Goal: Transaction & Acquisition: Purchase product/service

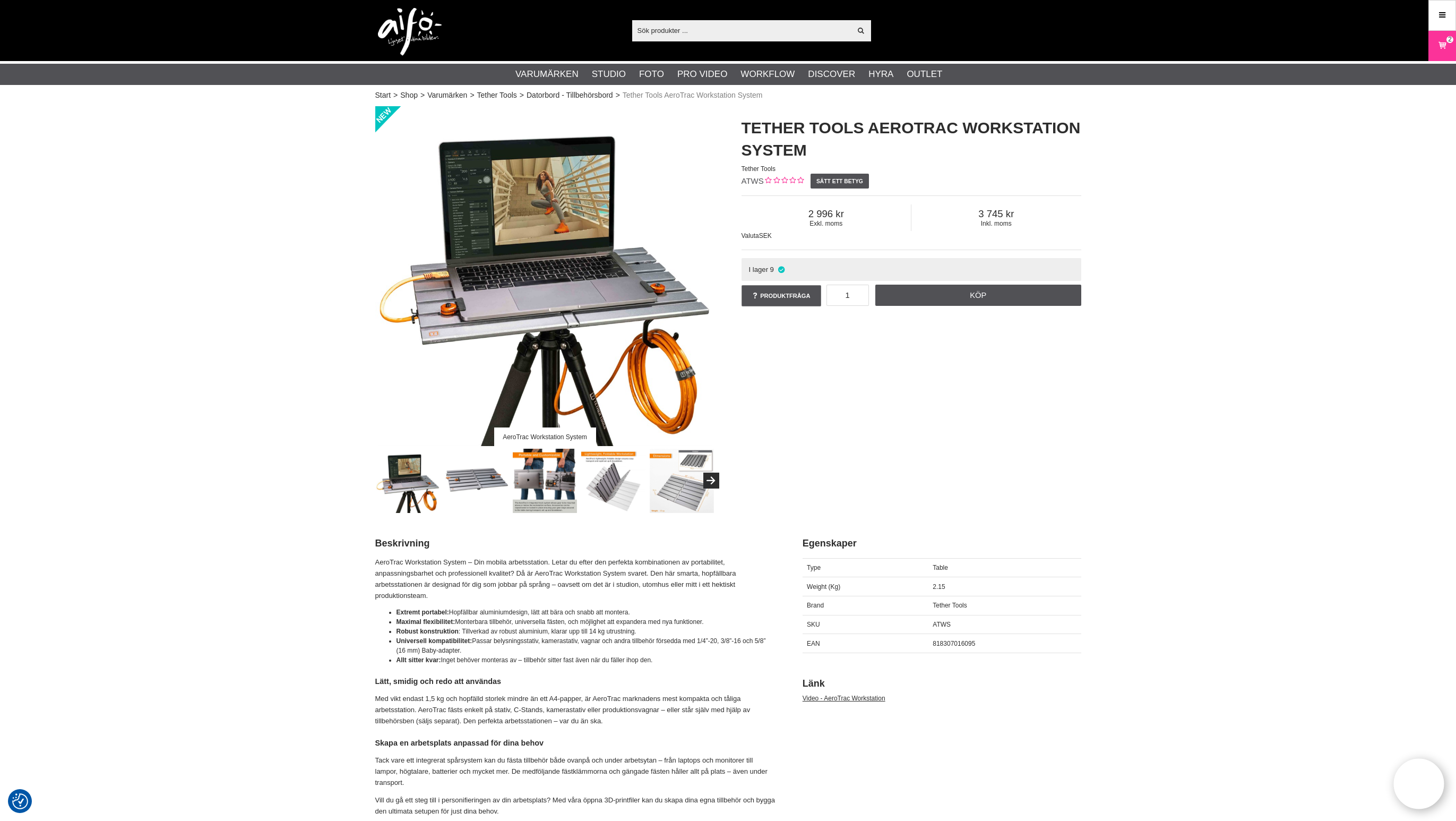
click at [734, 32] on input "text" at bounding box center [742, 31] width 219 height 16
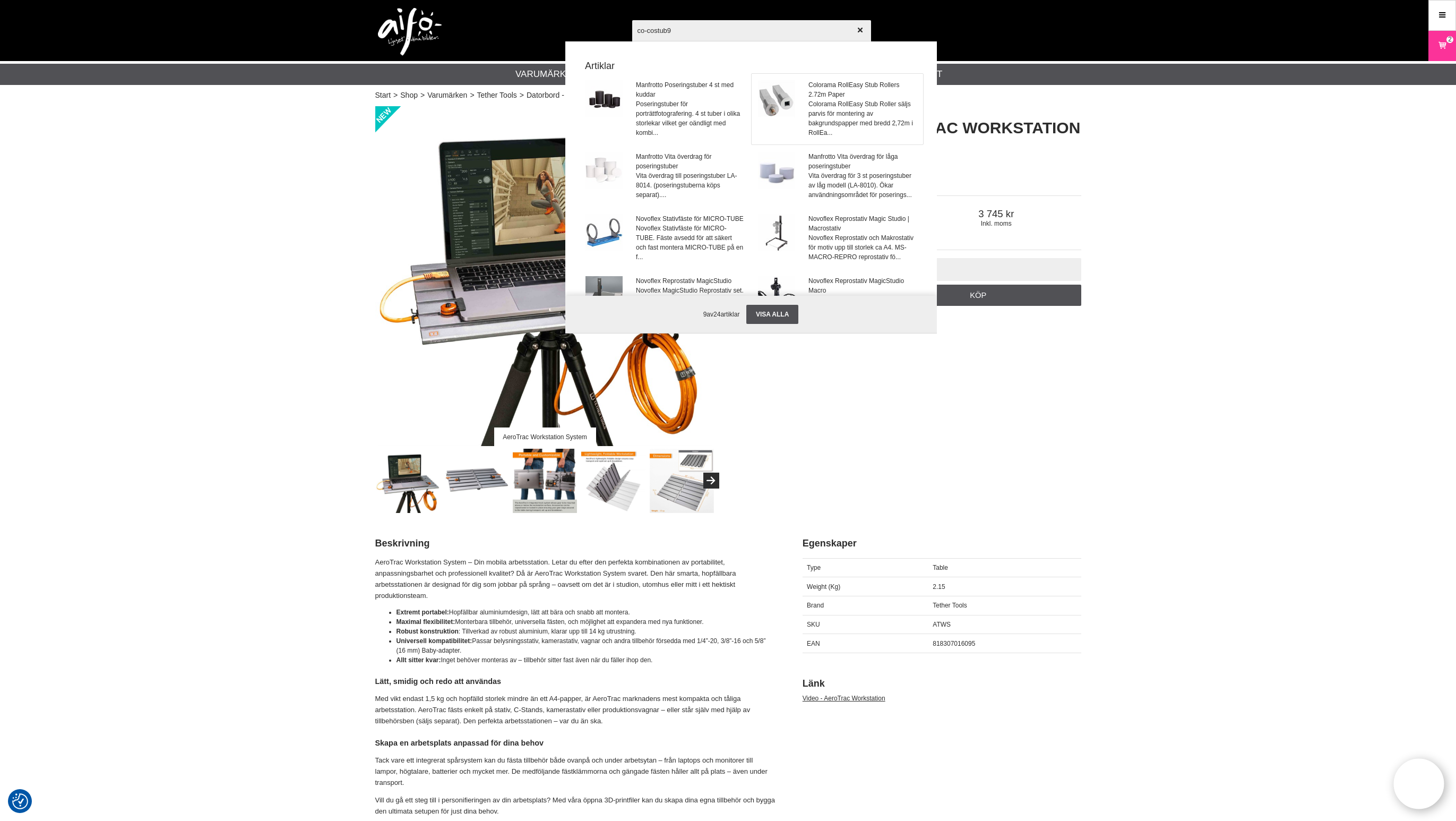
type input "co-costub9"
click at [792, 95] on img at bounding box center [777, 99] width 37 height 37
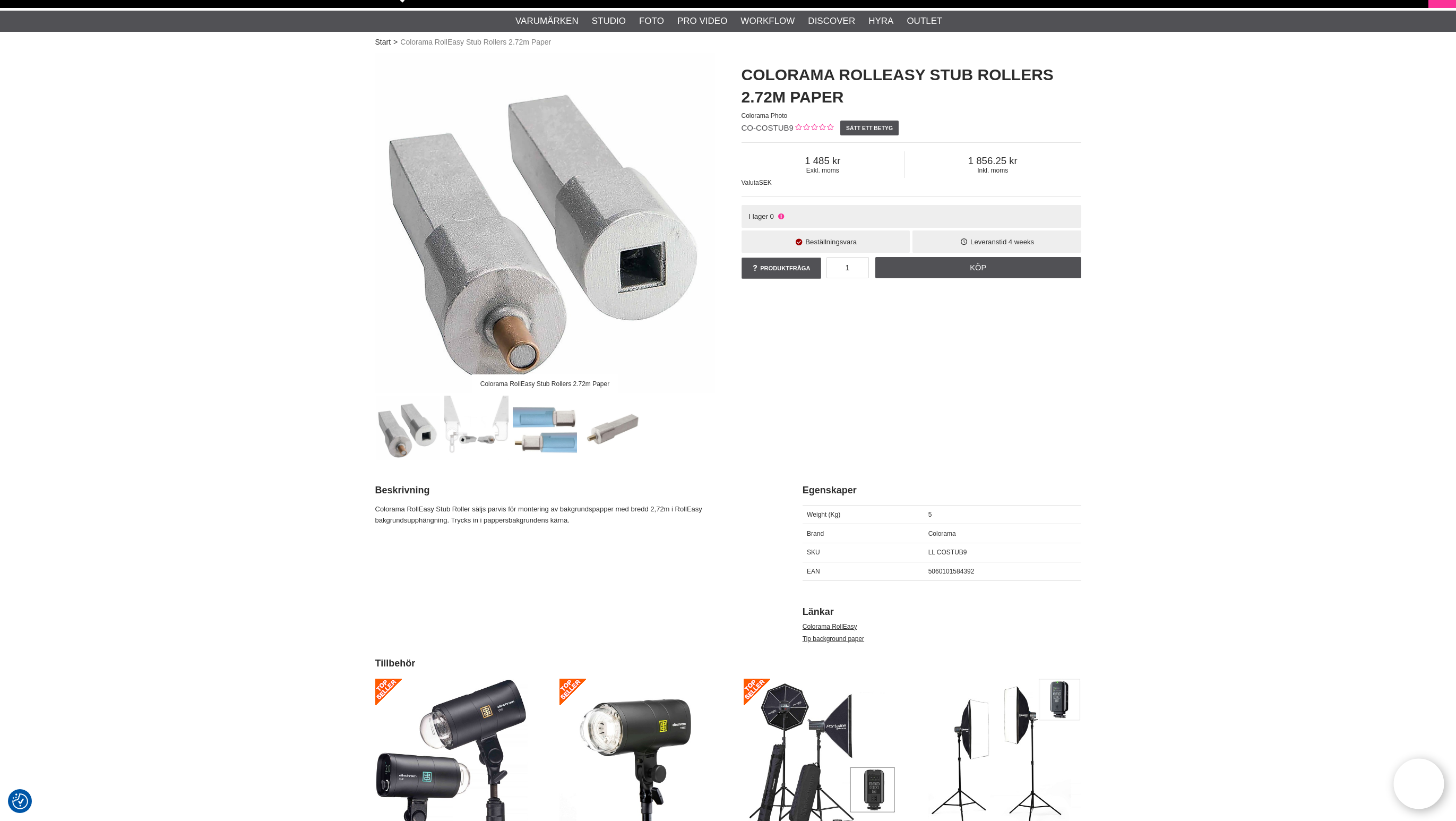
scroll to position [53, 0]
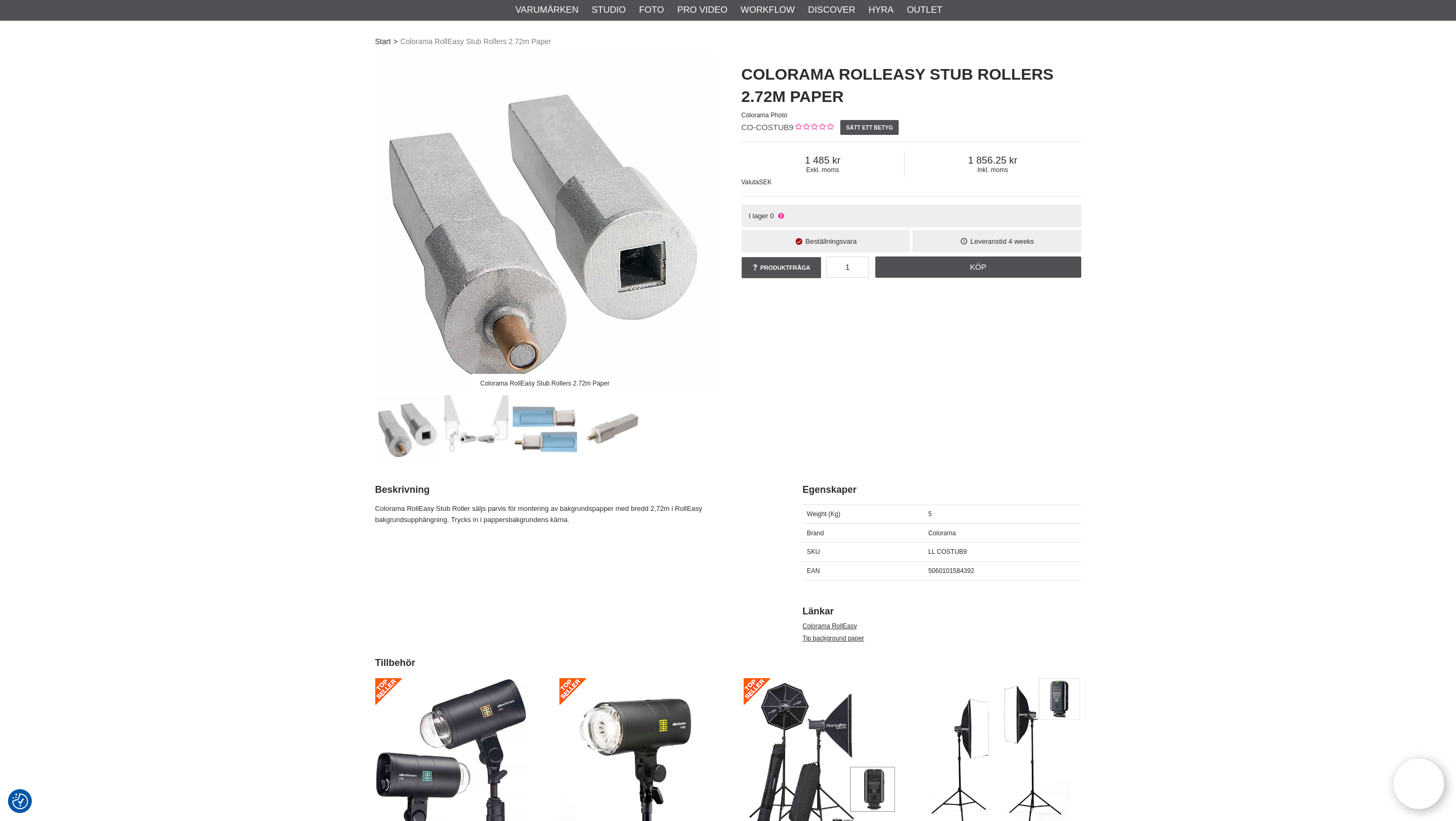
click at [468, 430] on img at bounding box center [476, 426] width 64 height 64
